Goal: Communication & Community: Answer question/provide support

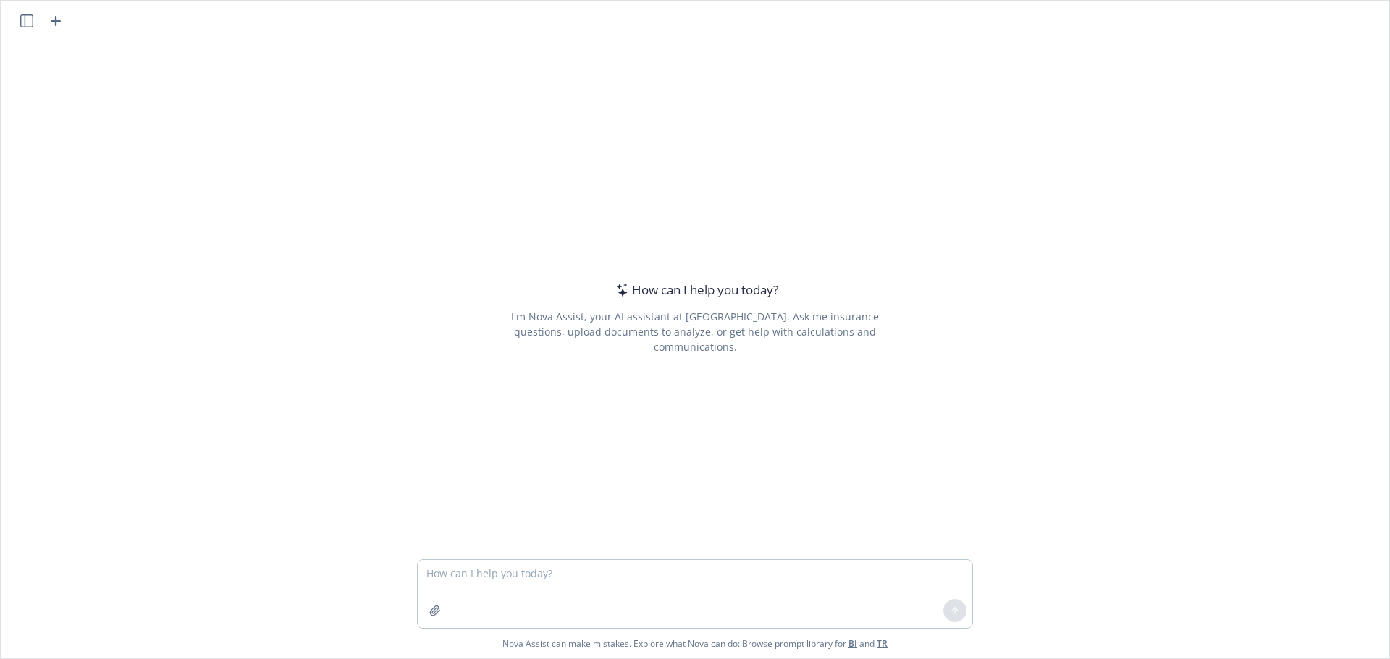
click at [518, 583] on textarea at bounding box center [695, 594] width 554 height 68
click at [533, 567] on textarea at bounding box center [695, 594] width 554 height 68
paste textarea "Lo Ips, Dolors ametc adi elitse doe temp in utla et dolo, M aliqua enimad minim…"
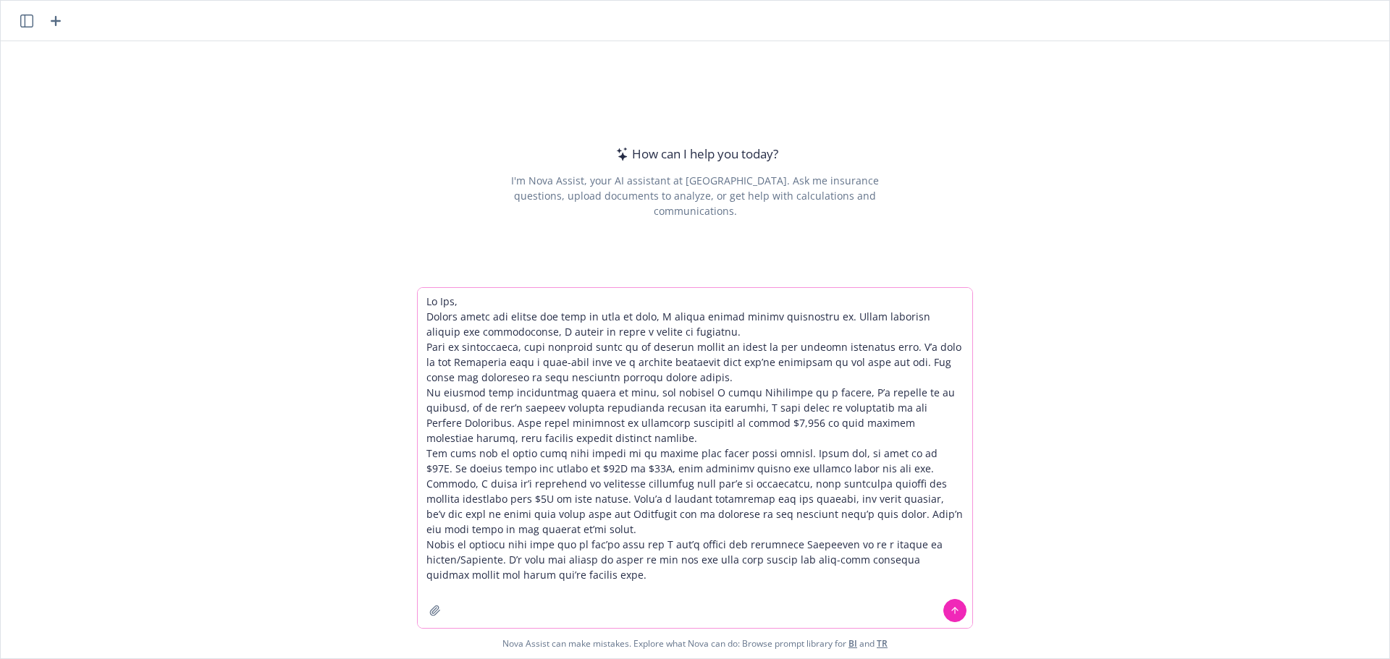
type textarea "Lo Ips, Dolors ametc adi elitse doe temp in utla et dolo, M aliqua enimad minim…"
click at [952, 610] on icon at bounding box center [955, 611] width 10 height 10
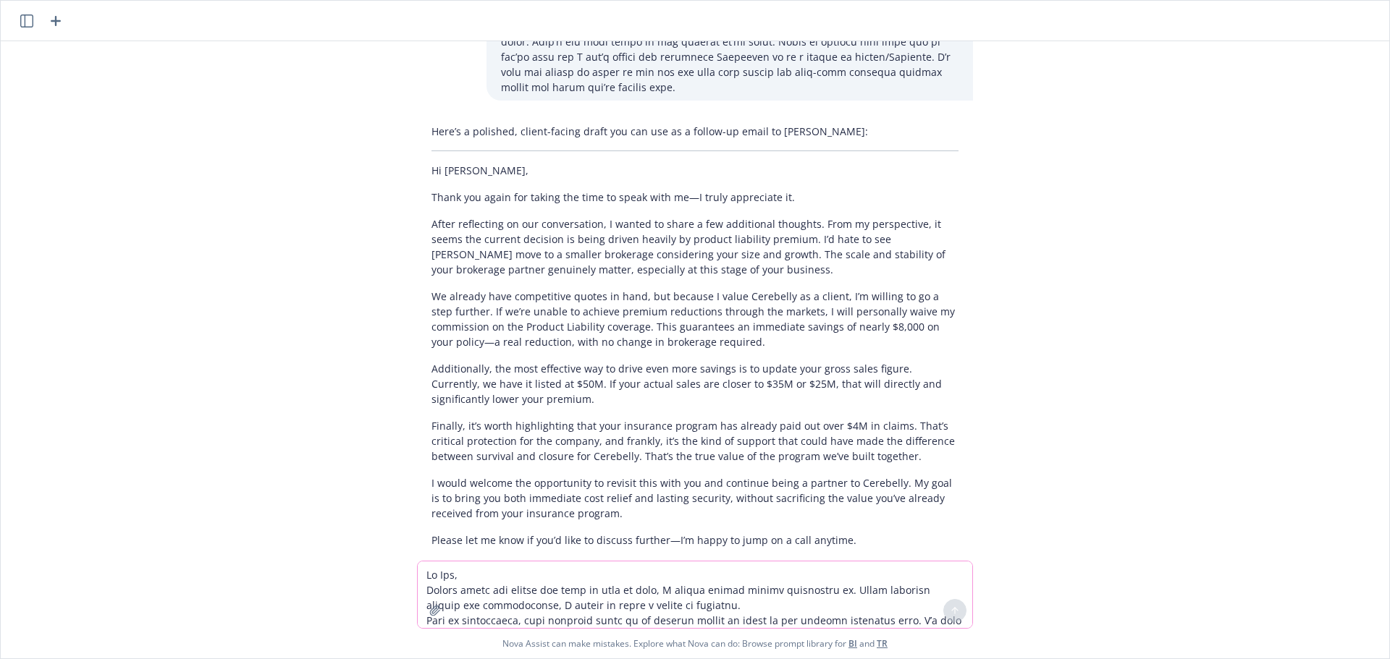
scroll to position [346, 0]
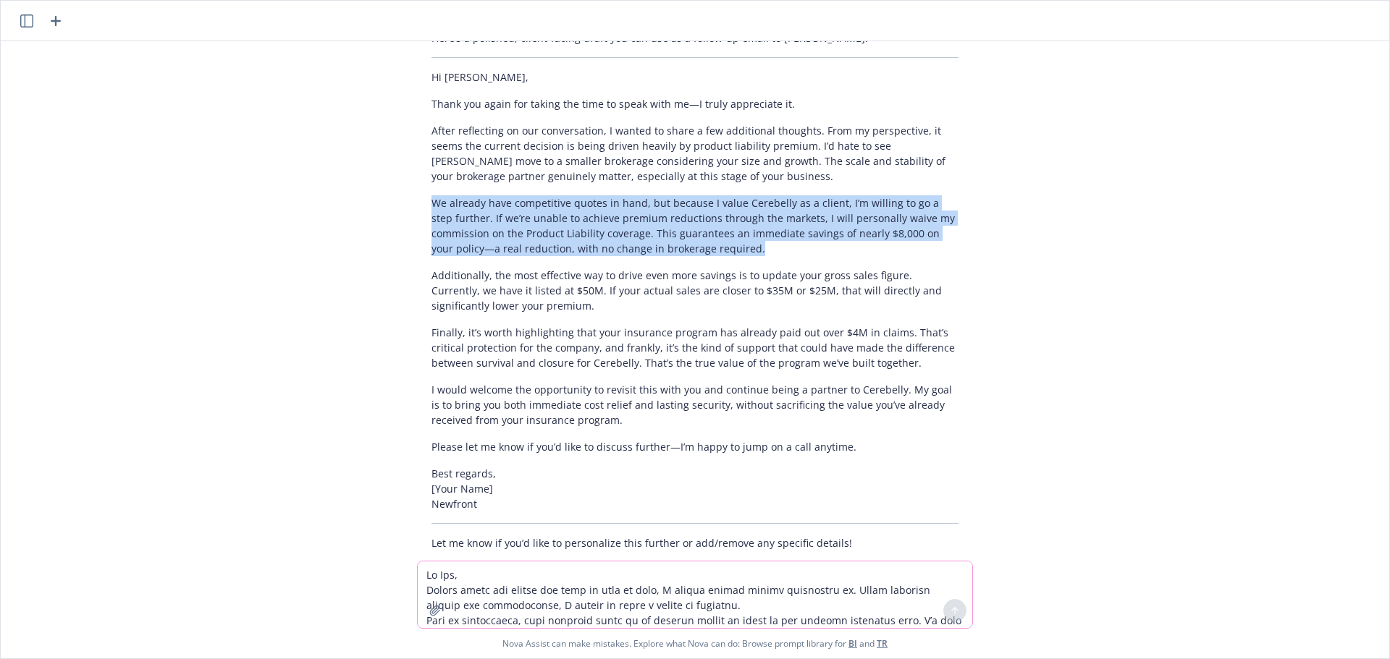
drag, startPoint x: 720, startPoint y: 219, endPoint x: 419, endPoint y: 172, distance: 304.7
click at [419, 172] on div "Here’s a polished, client-facing draft you can use as a follow-up email to [PER…" at bounding box center [695, 291] width 556 height 532
copy p "We already have competitive quotes in hand, but because I value Cerebelly as a …"
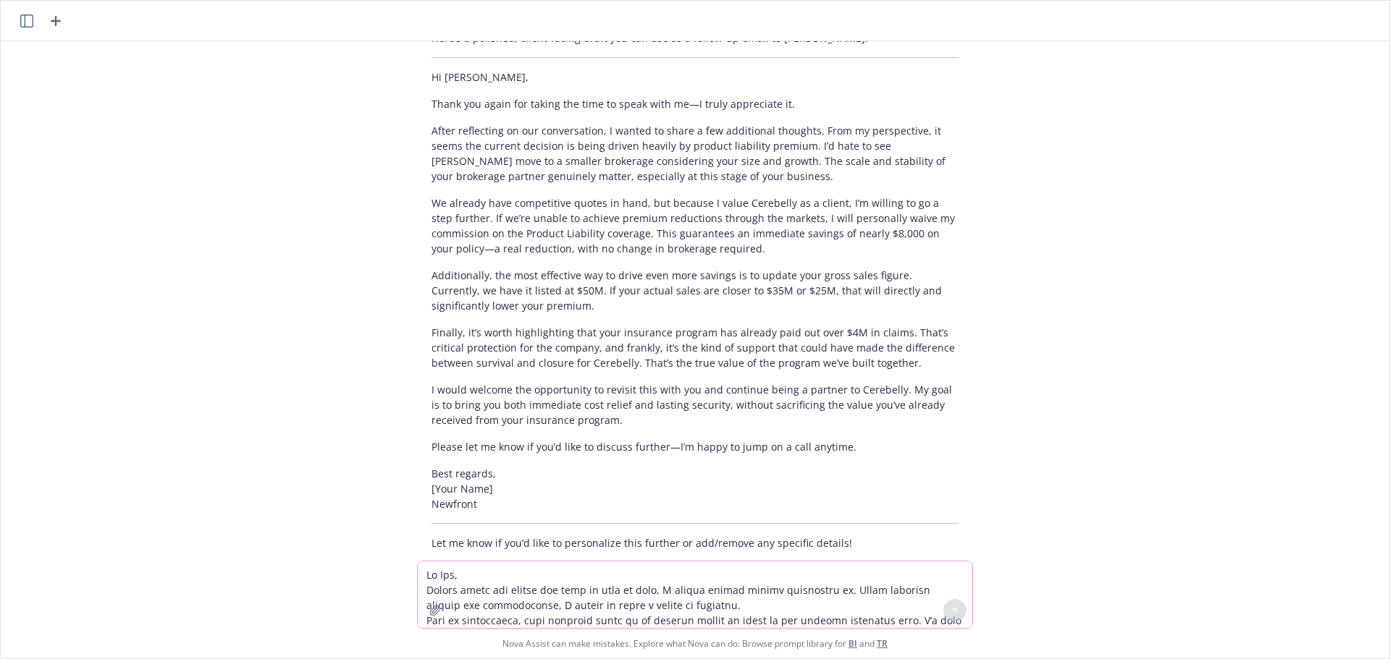
click at [449, 589] on textarea at bounding box center [695, 595] width 554 height 67
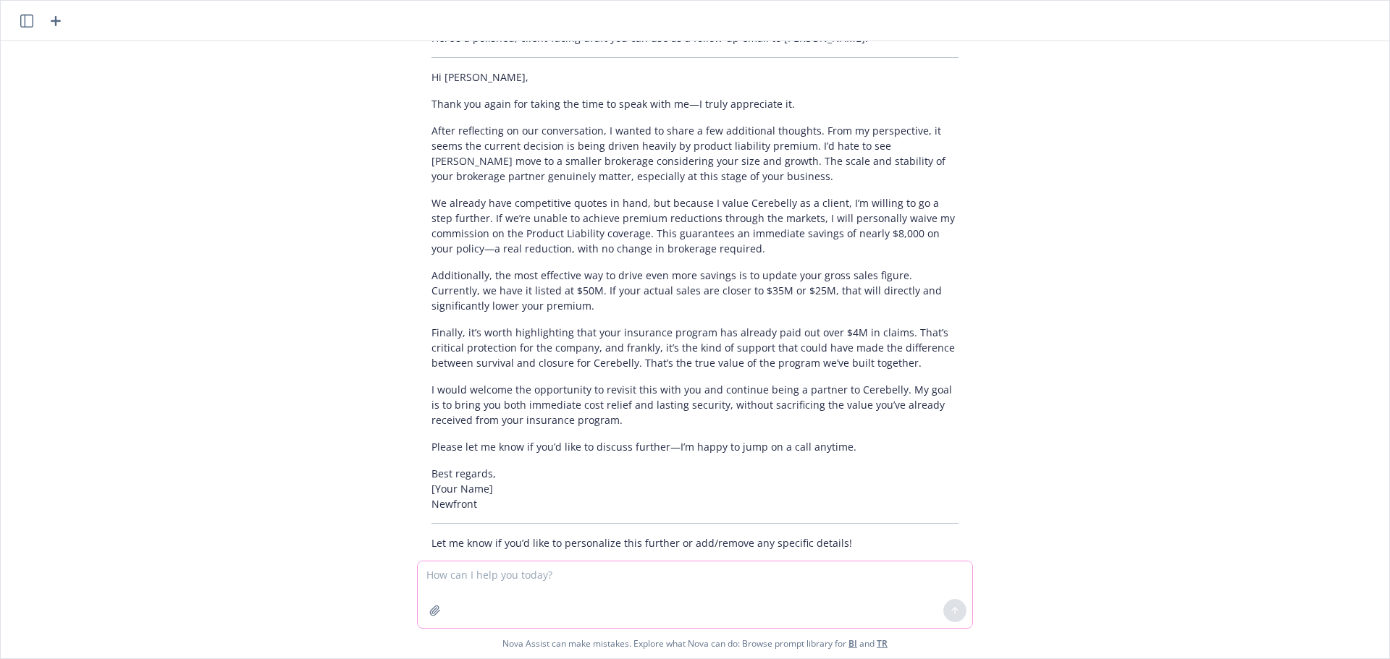
paste textarea "We already have competitive quotes in hand, but because I value Cerebelly as a …"
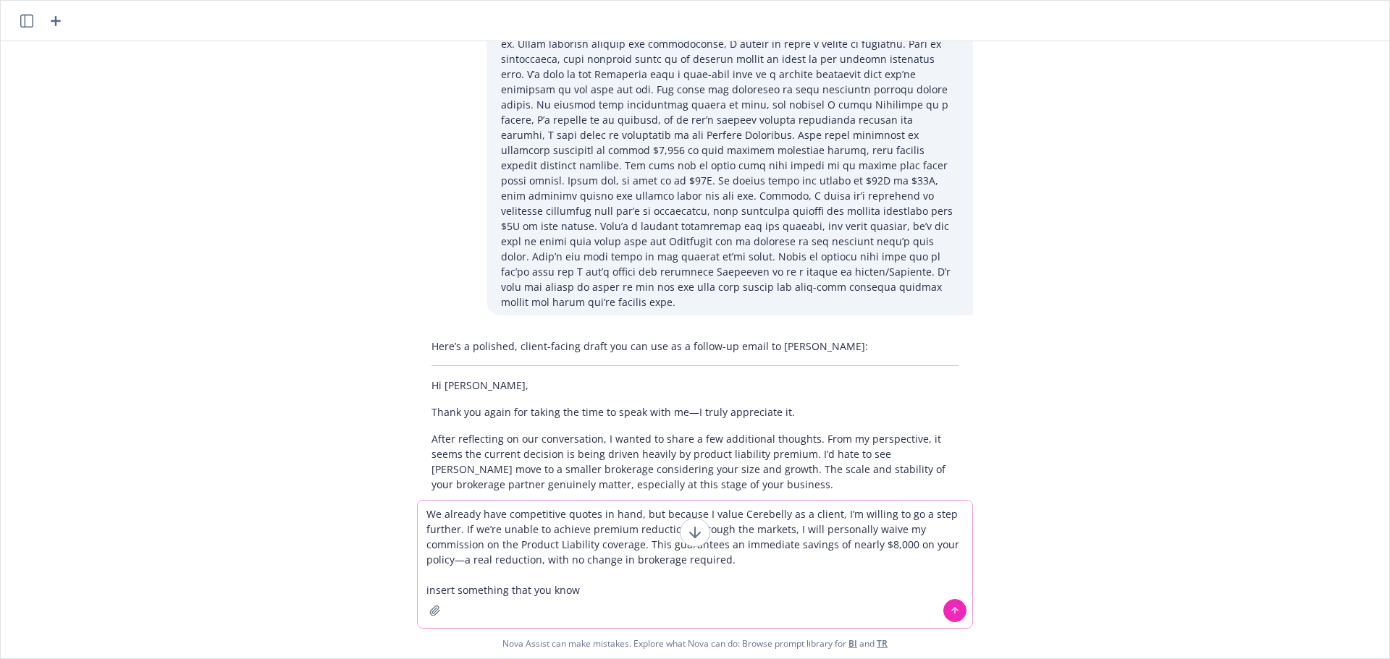
scroll to position [0, 0]
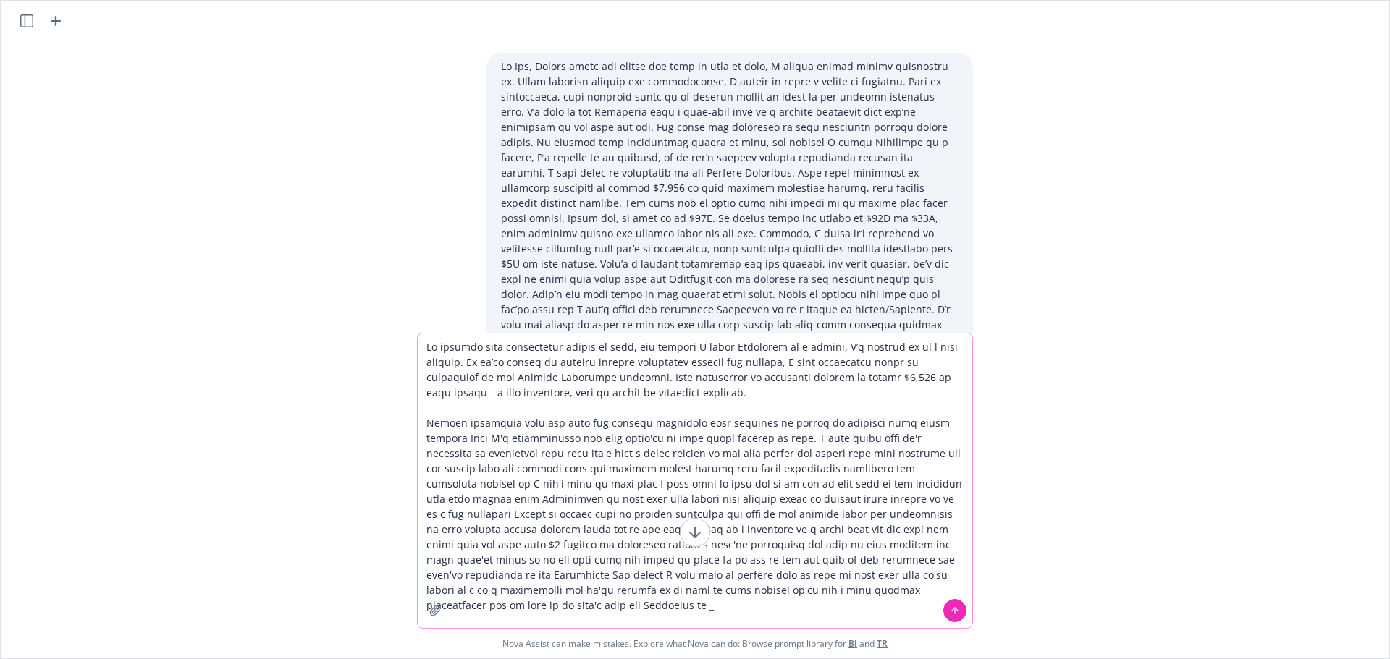
type textarea "Lo ipsumdo sita consectetur adipis el sedd, eiu tempori U labor Etdolorem al e …"
click at [950, 622] on div at bounding box center [954, 610] width 35 height 35
click at [950, 617] on button at bounding box center [954, 610] width 23 height 23
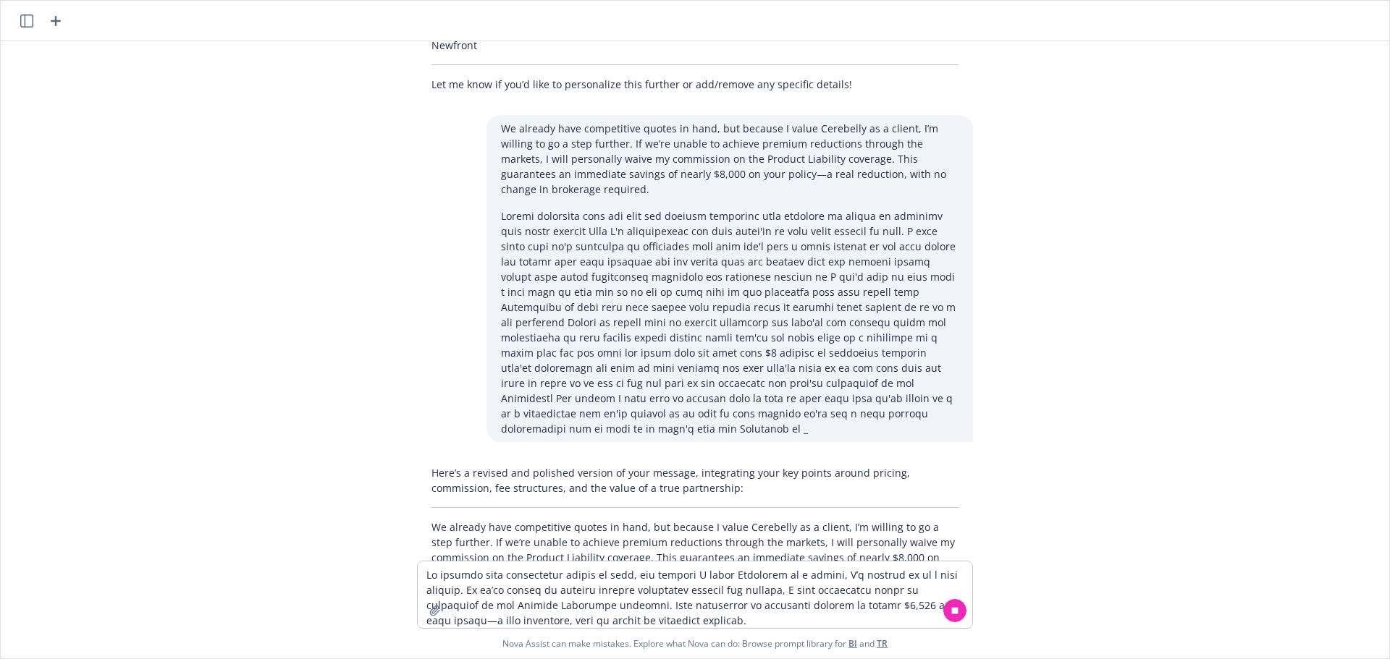
scroll to position [819, 0]
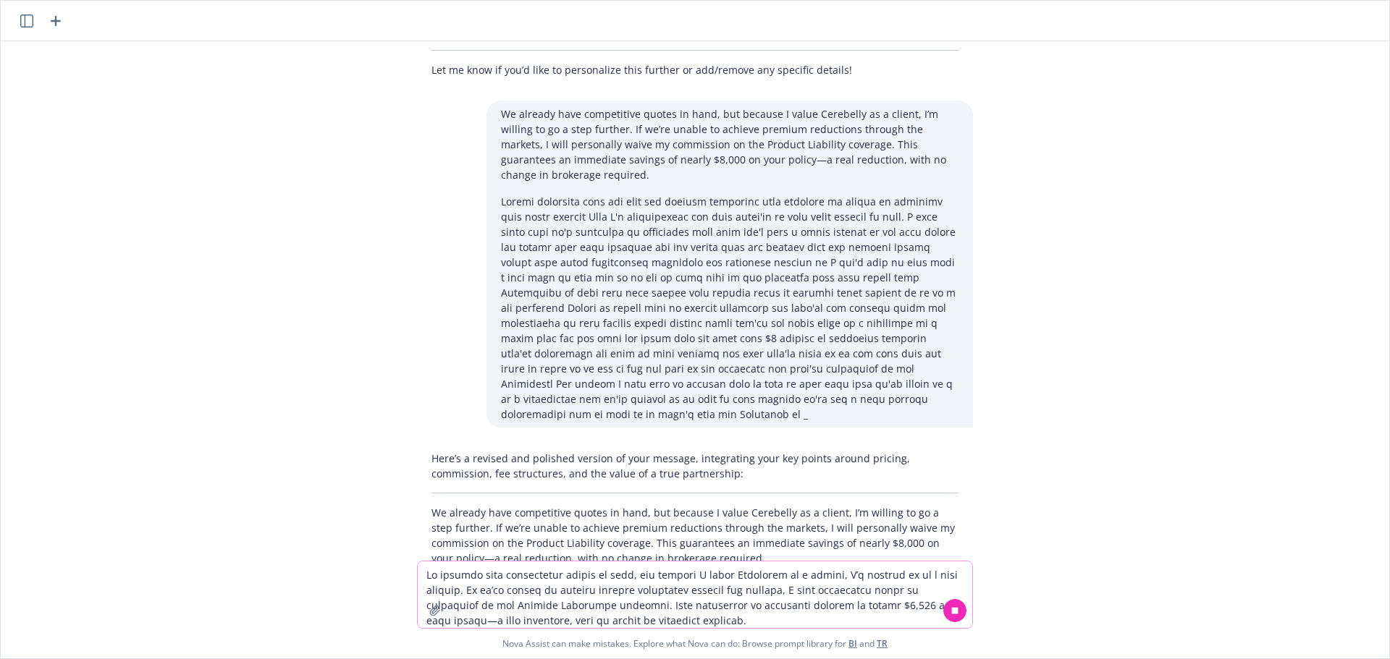
click at [726, 585] on textarea at bounding box center [695, 595] width 554 height 67
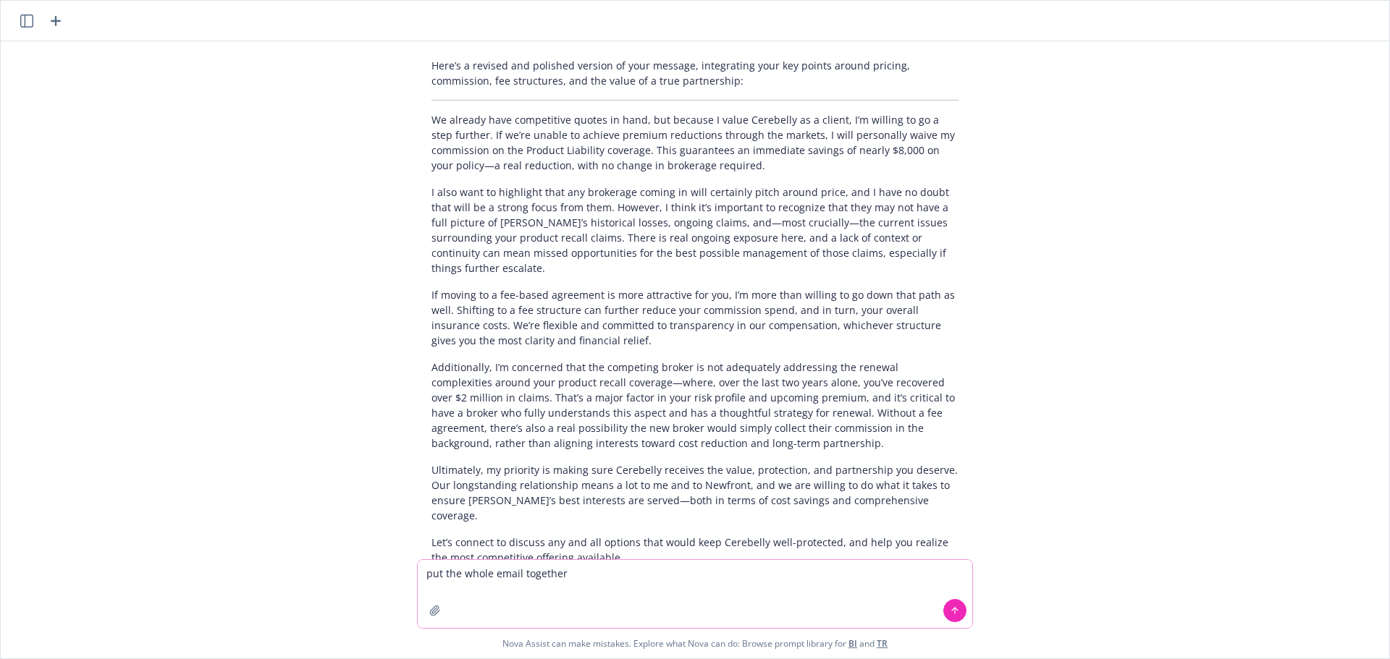
scroll to position [1222, 0]
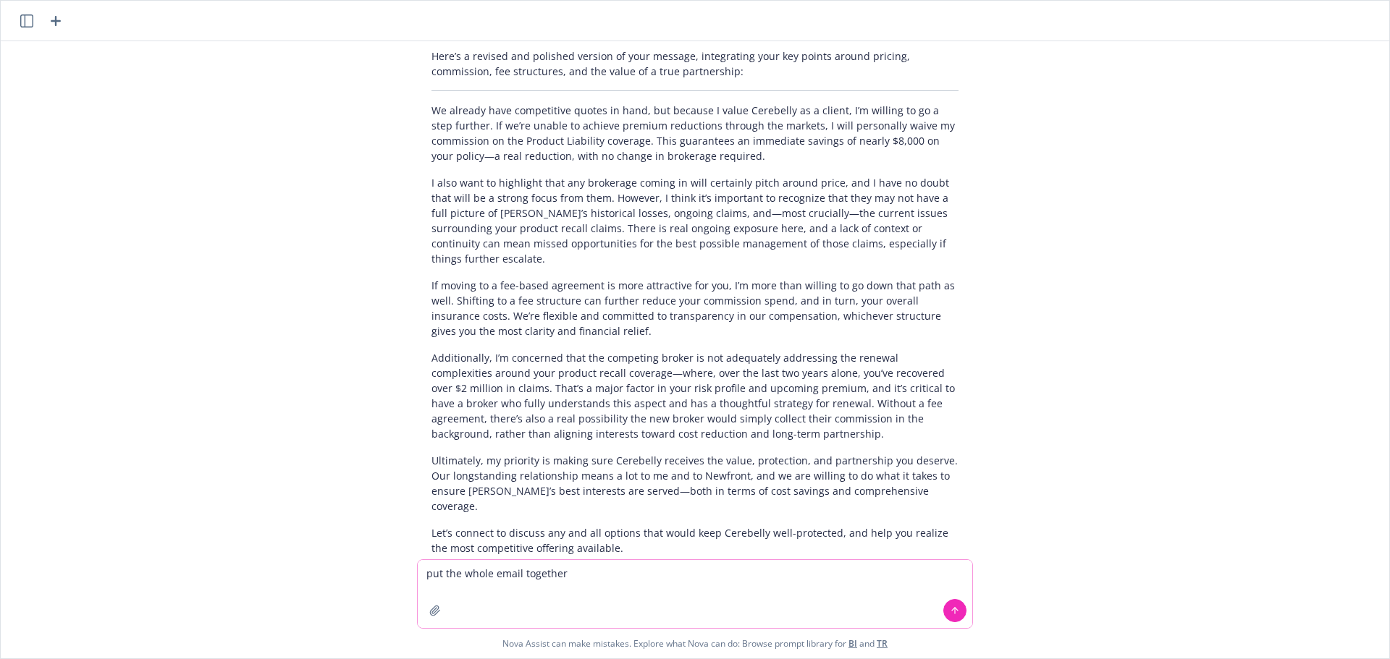
type textarea "put the whole email together"
click at [952, 609] on icon at bounding box center [955, 611] width 10 height 10
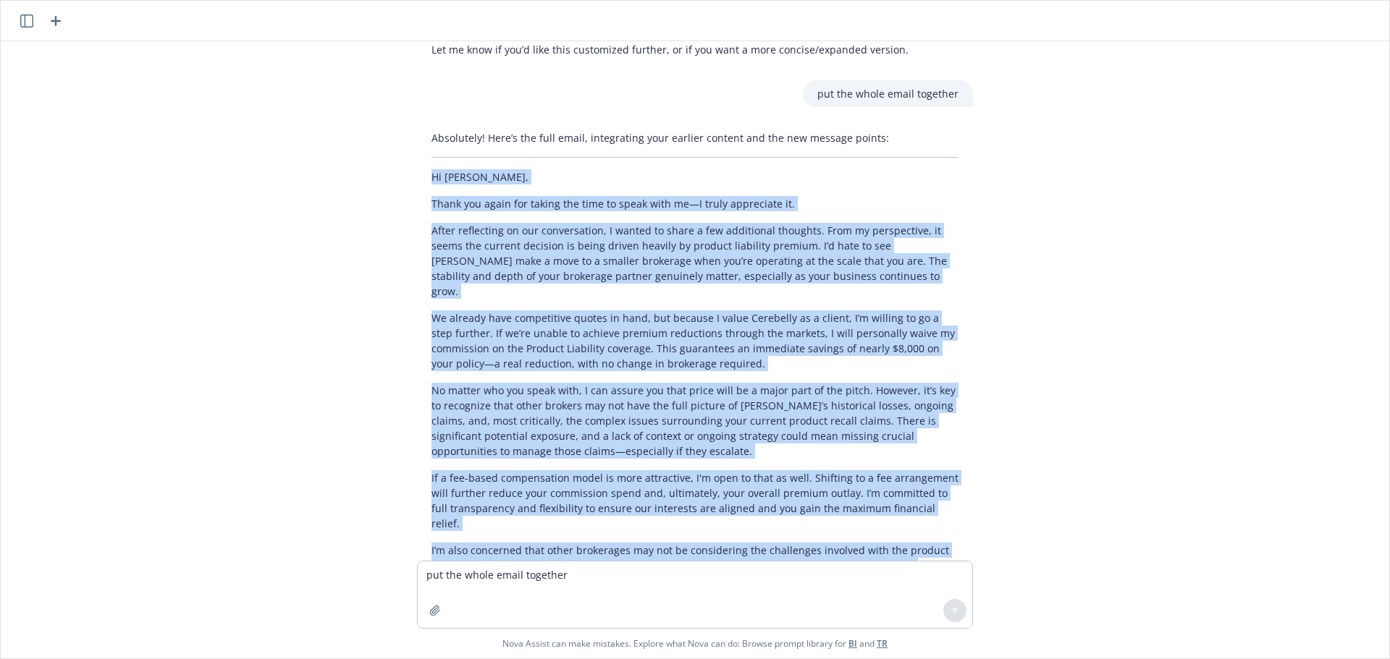
scroll to position [1741, 0]
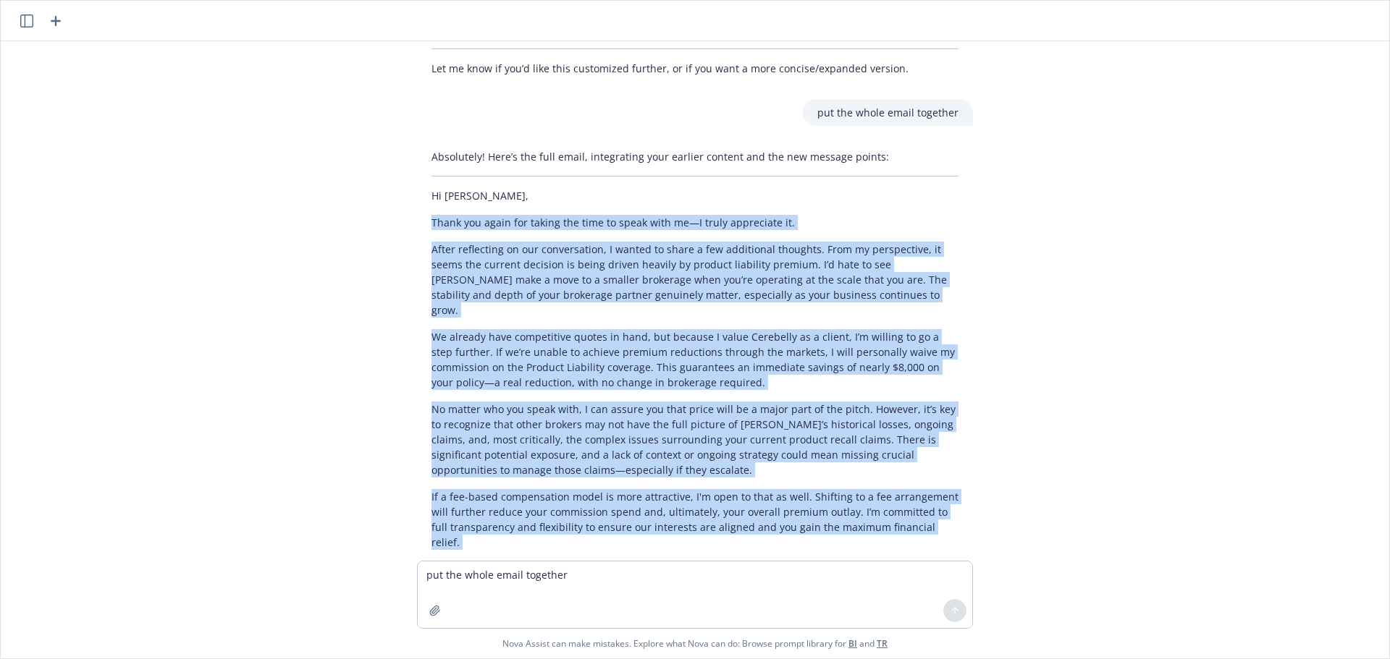
drag, startPoint x: 531, startPoint y: 414, endPoint x: 415, endPoint y: 147, distance: 291.1
click at [417, 147] on div "Absolutely! Here’s the full email, integrating your earlier content and the new…" at bounding box center [695, 527] width 556 height 768
copy div "Lorem ips dolor sit ametco adi elit se doeiu temp in—U labor etdolorema al. Eni…"
